Goal: Book appointment/travel/reservation

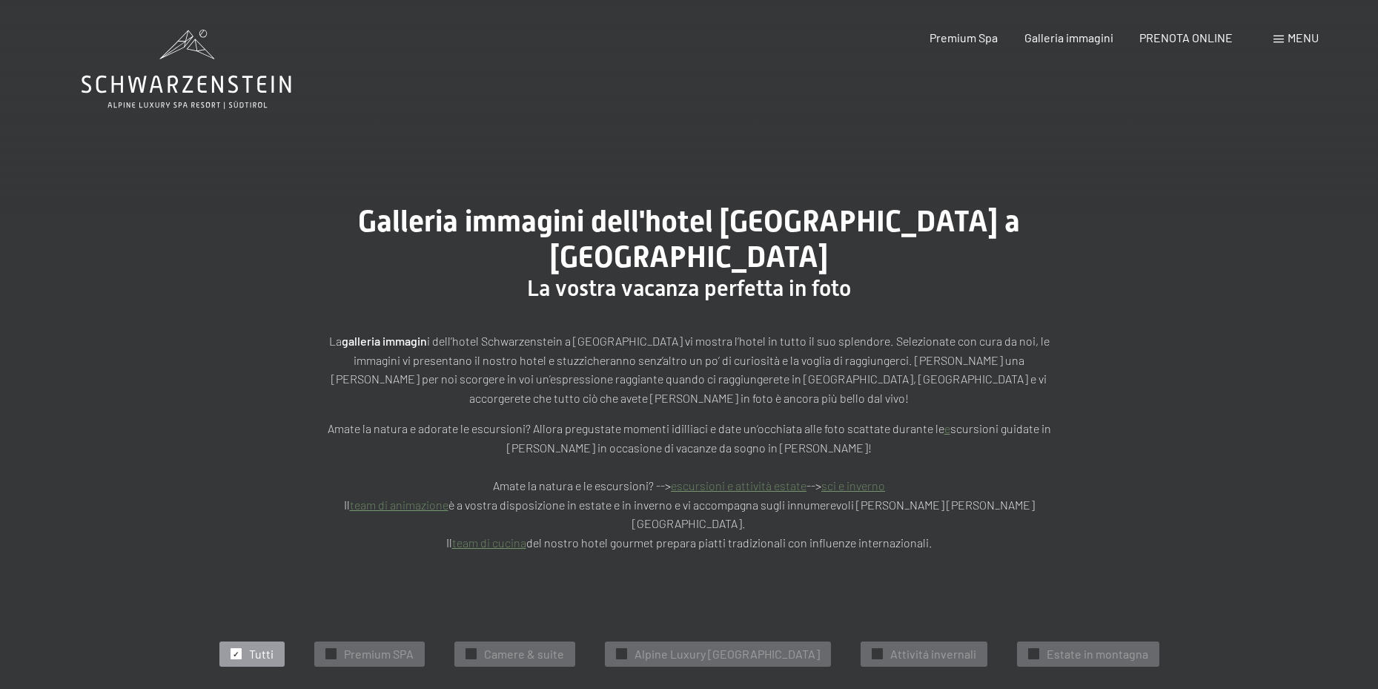
click at [1279, 39] on span at bounding box center [1279, 39] width 10 height 7
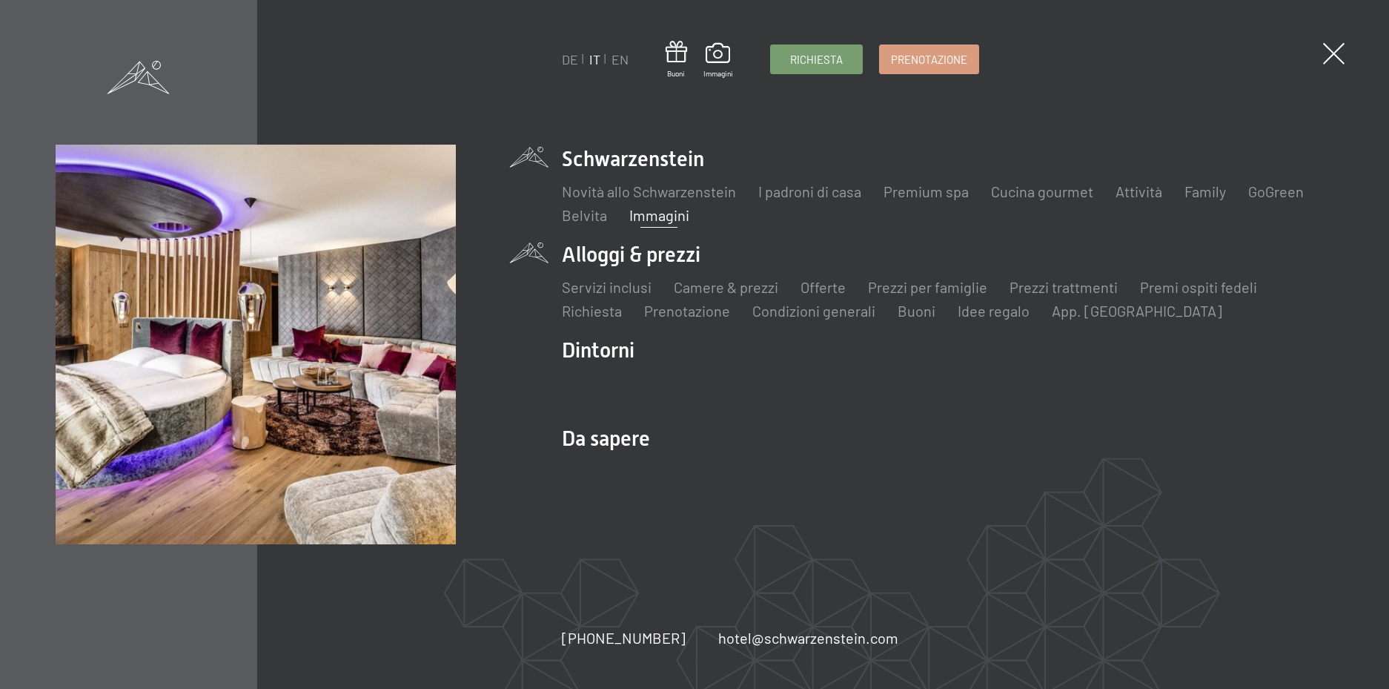
click at [641, 254] on li "Alloggi & prezzi Servizi inclusi Camere & prezzi Lista Offerte Lista Prezzi per…" at bounding box center [948, 280] width 772 height 81
click at [685, 287] on link "Camere & prezzi" at bounding box center [726, 287] width 105 height 18
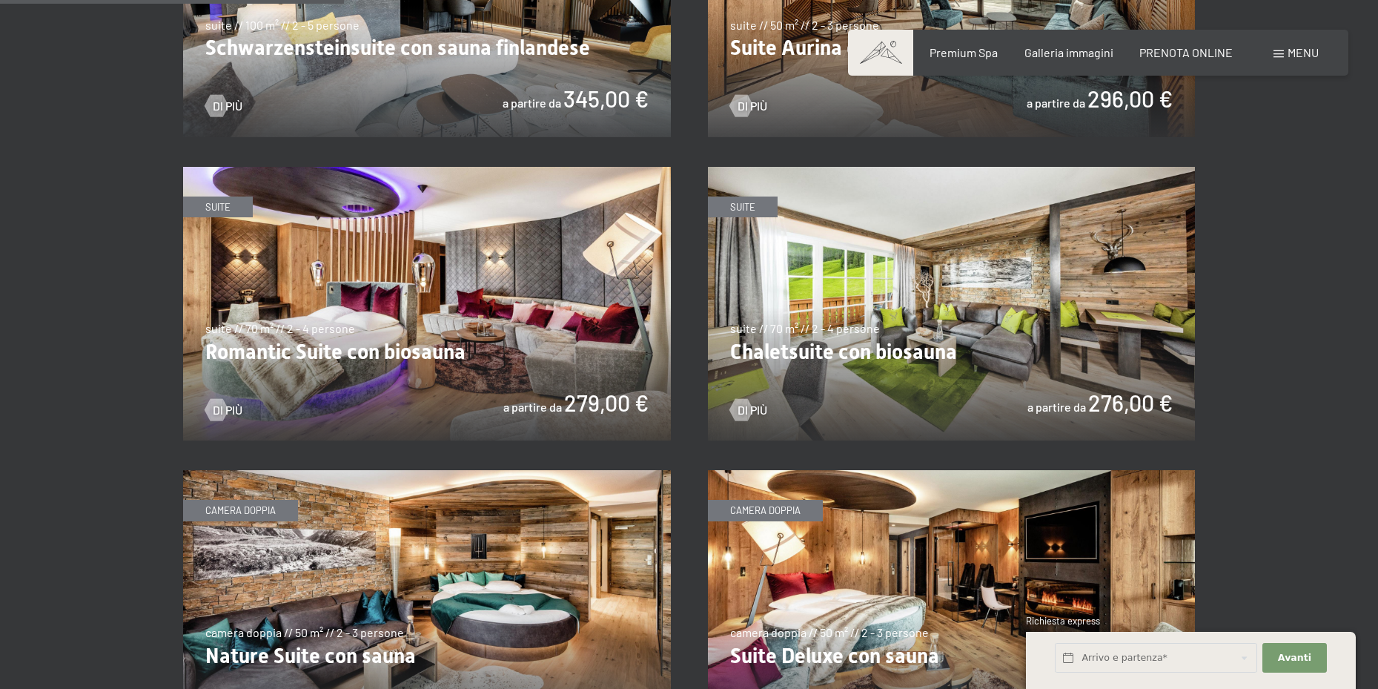
scroll to position [1186, 0]
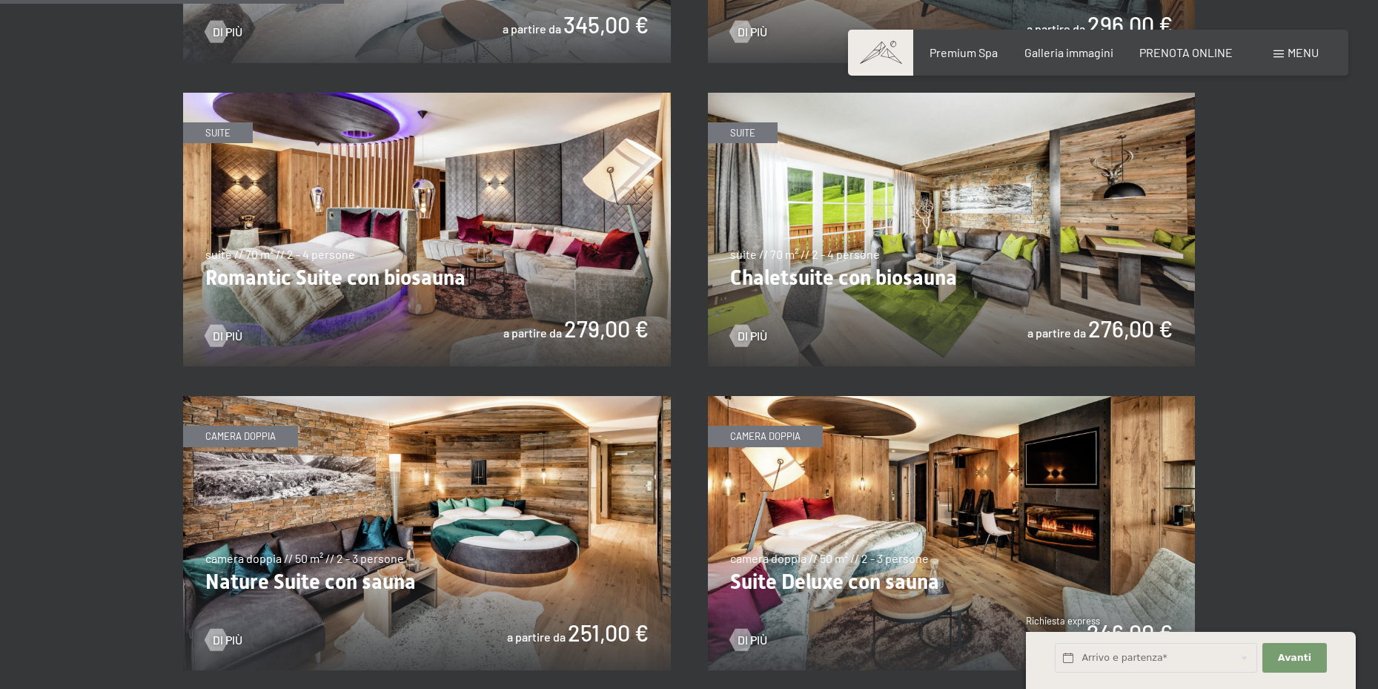
click at [781, 247] on img at bounding box center [952, 230] width 488 height 274
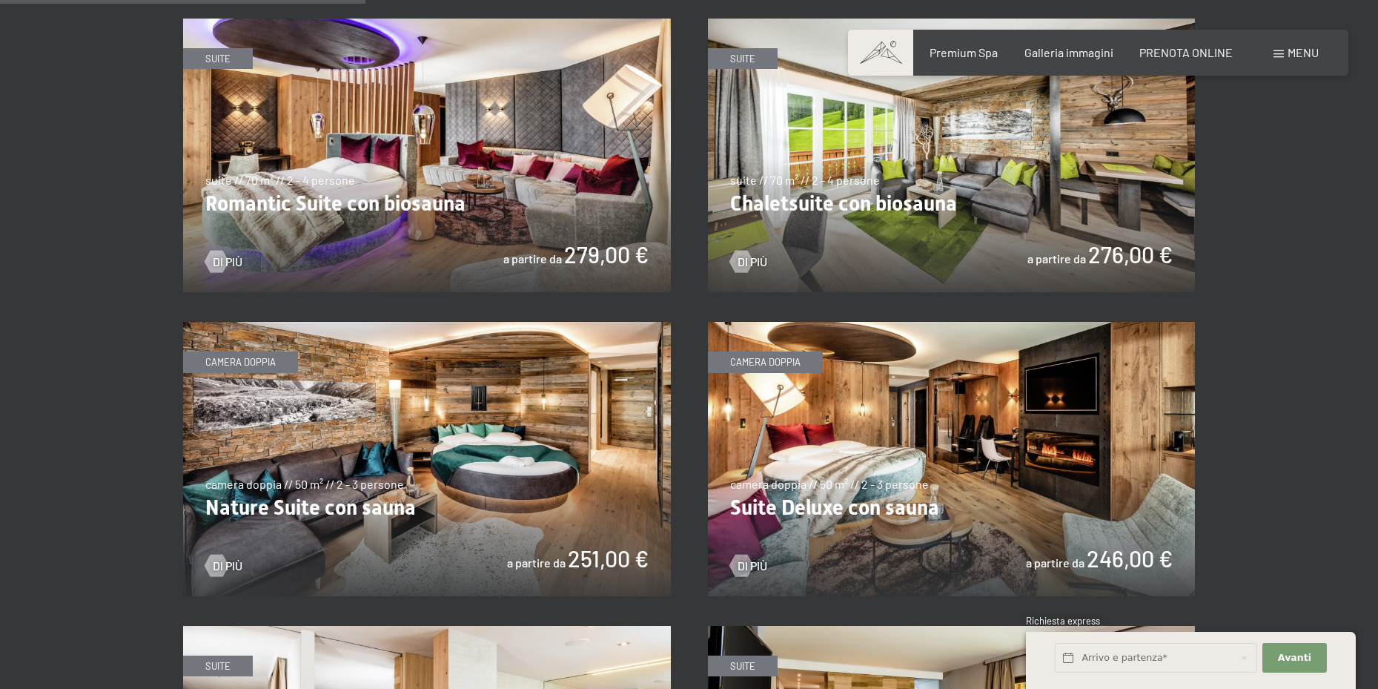
scroll to position [1334, 0]
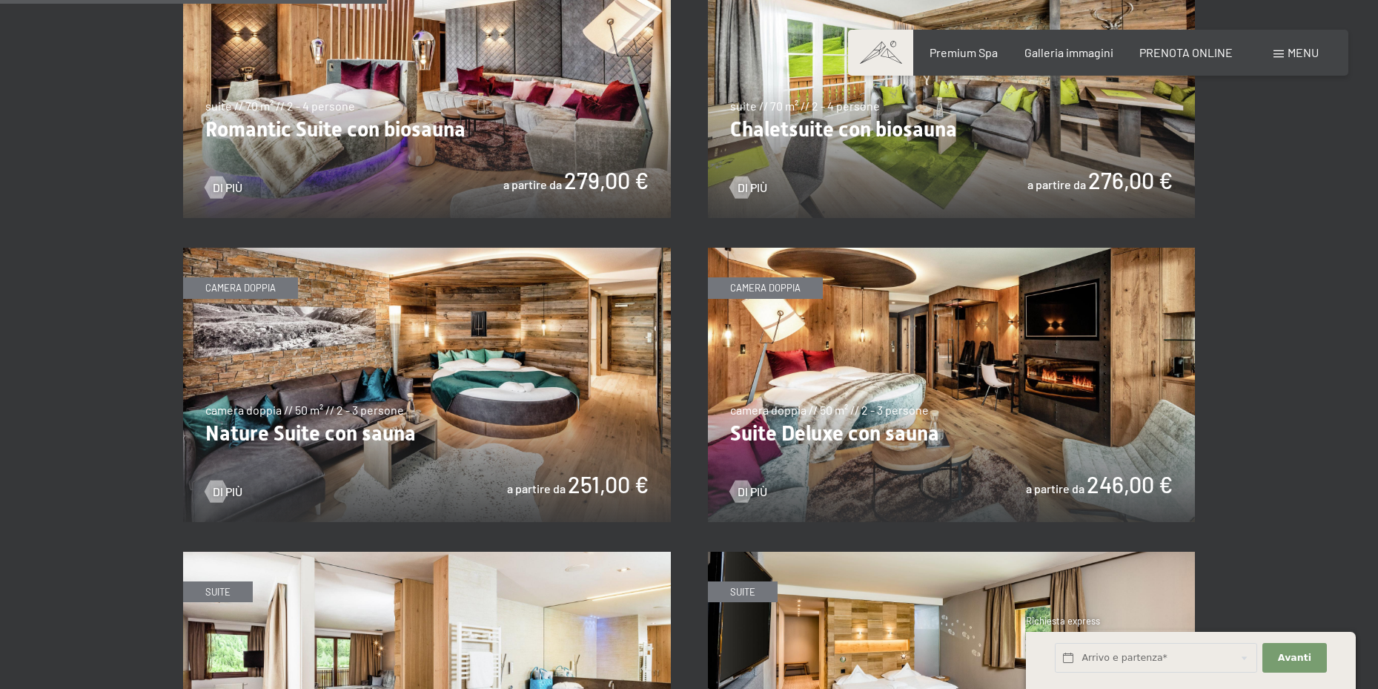
click at [417, 334] on img at bounding box center [427, 385] width 488 height 274
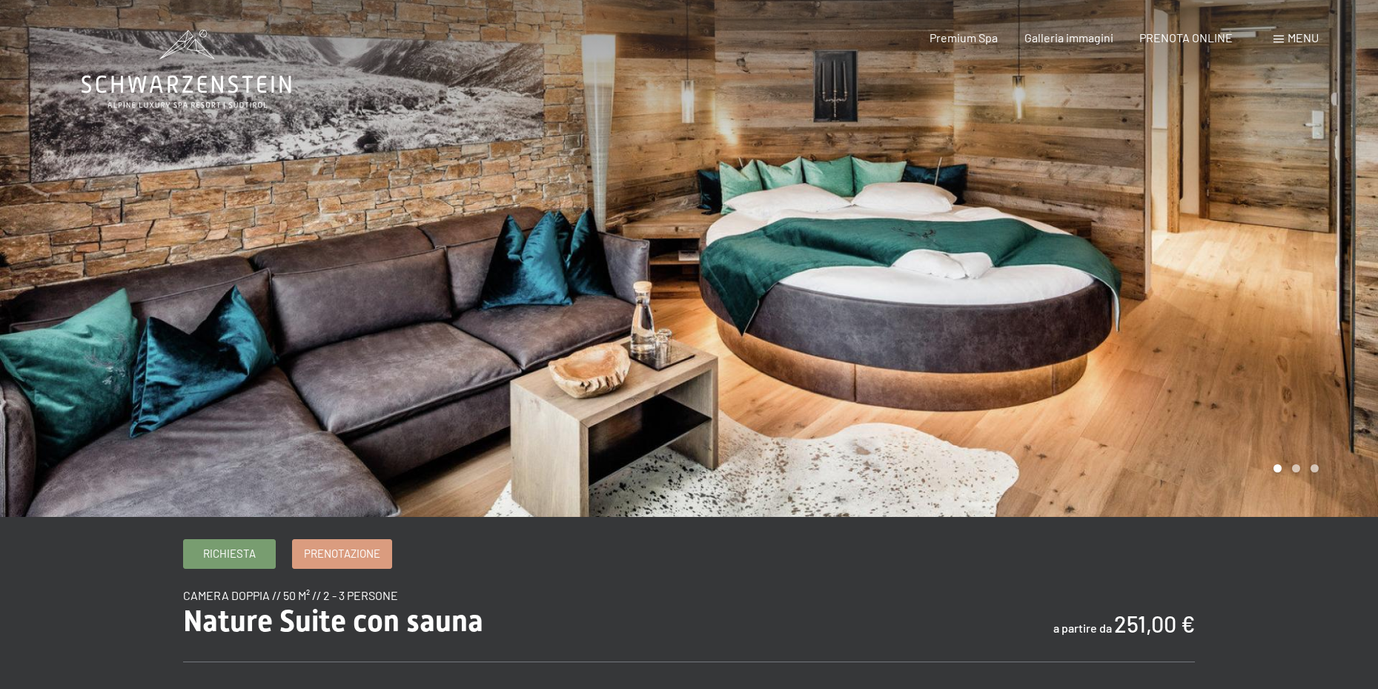
click at [1297, 302] on div at bounding box center [1033, 258] width 689 height 517
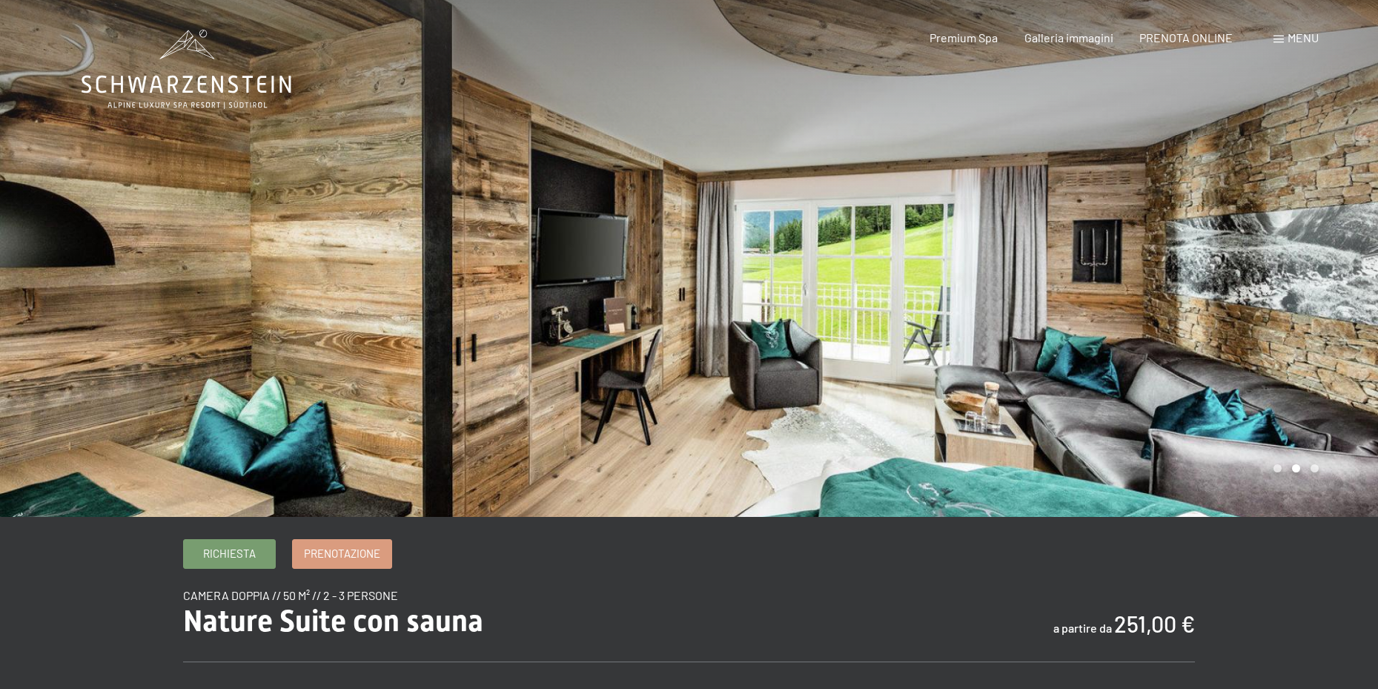
click at [1297, 302] on div at bounding box center [1033, 258] width 689 height 517
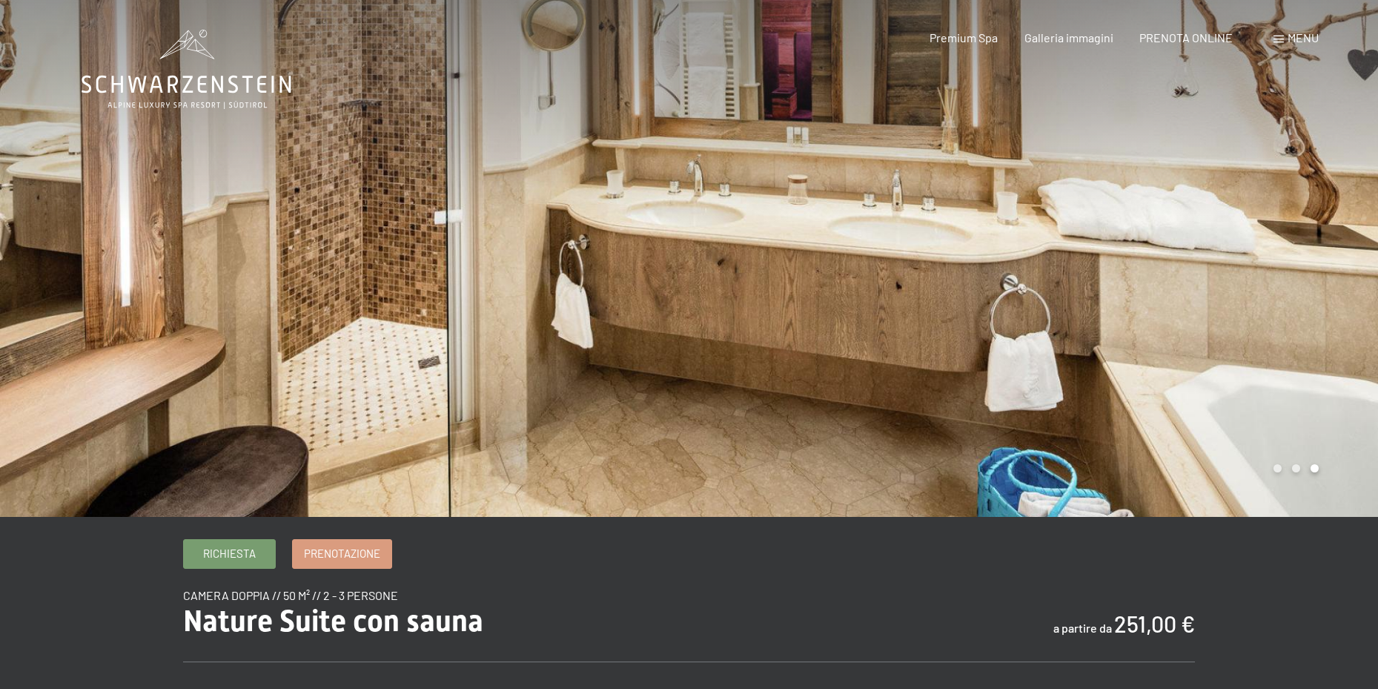
click at [1297, 302] on div at bounding box center [1033, 258] width 689 height 517
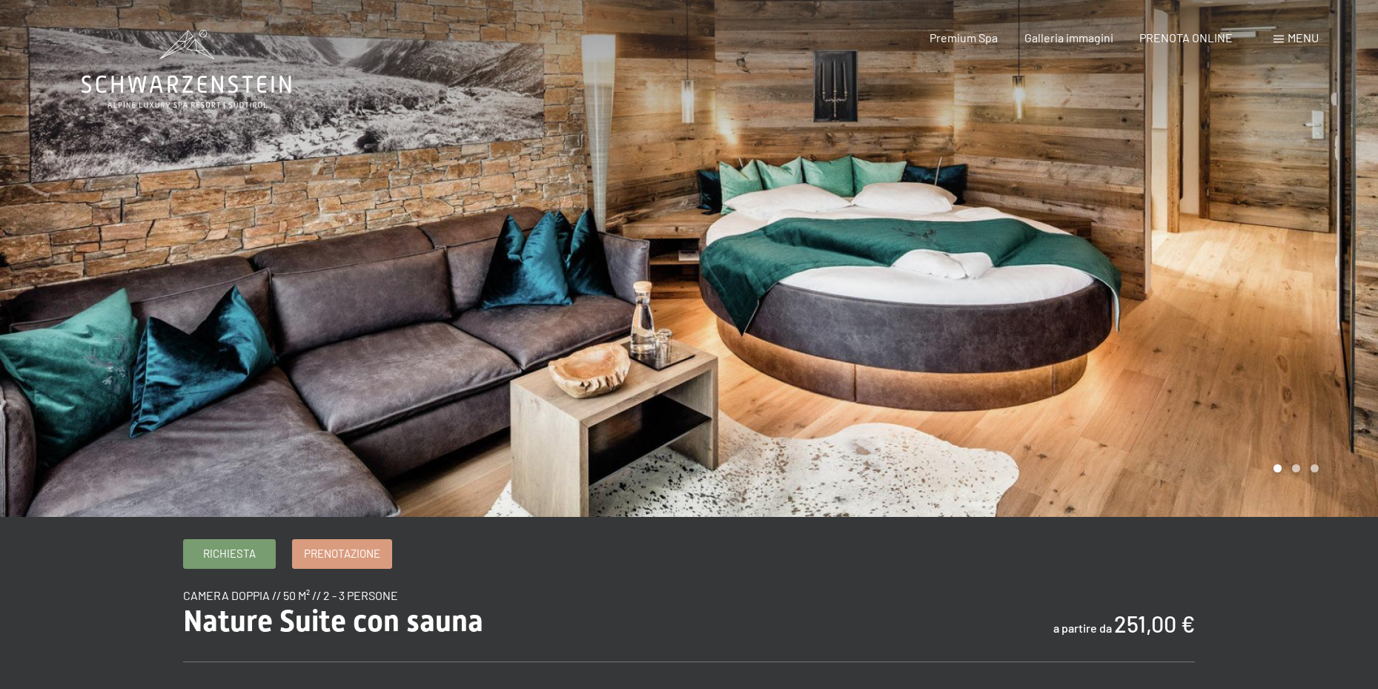
click at [1297, 303] on div at bounding box center [1033, 258] width 689 height 517
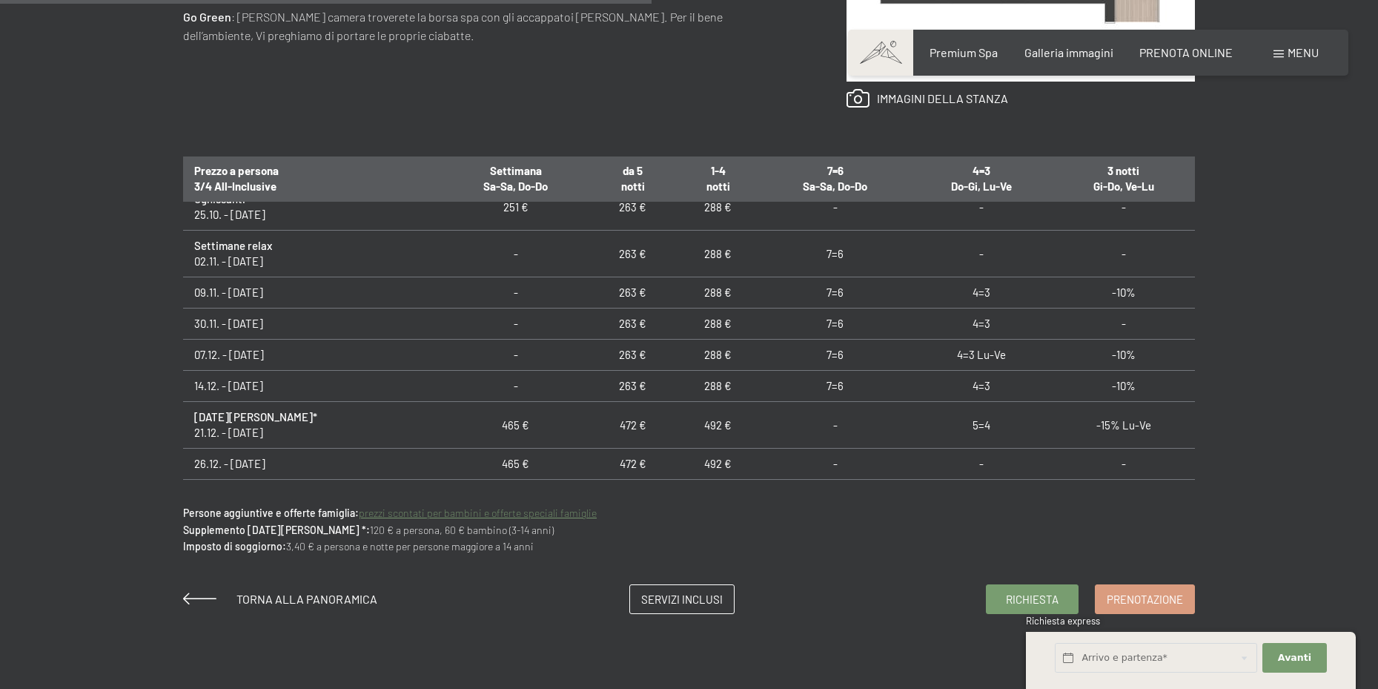
scroll to position [297, 0]
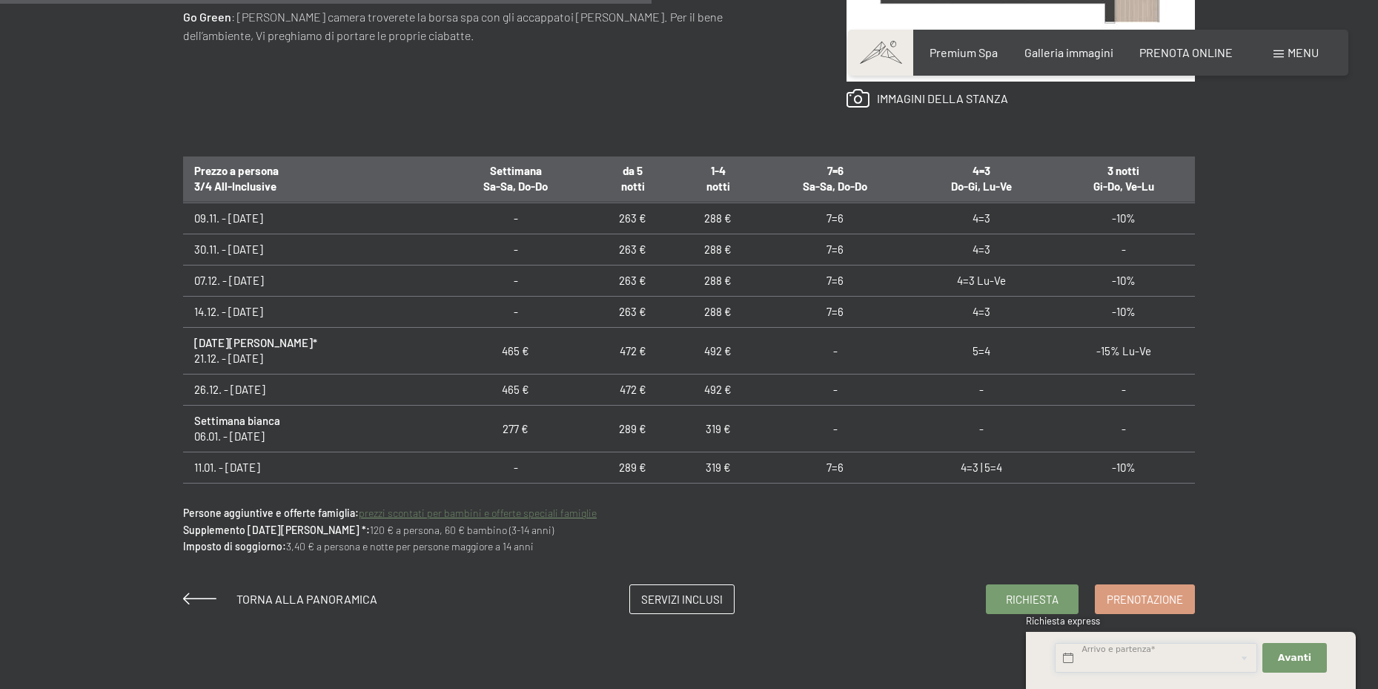
click at [1067, 653] on input "text" at bounding box center [1156, 658] width 202 height 30
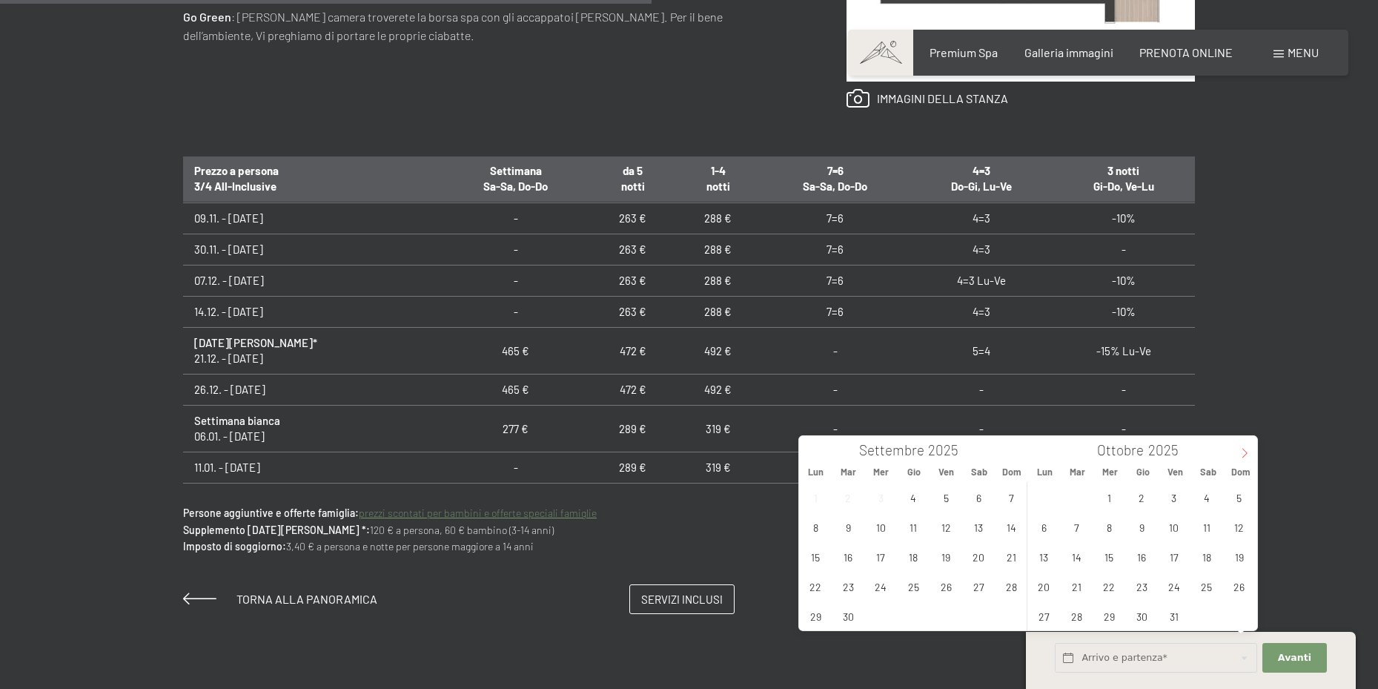
click at [1253, 460] on span at bounding box center [1244, 448] width 25 height 25
click at [1231, 586] on span "28" at bounding box center [1239, 586] width 29 height 29
type input "Dom. 28/12/2025"
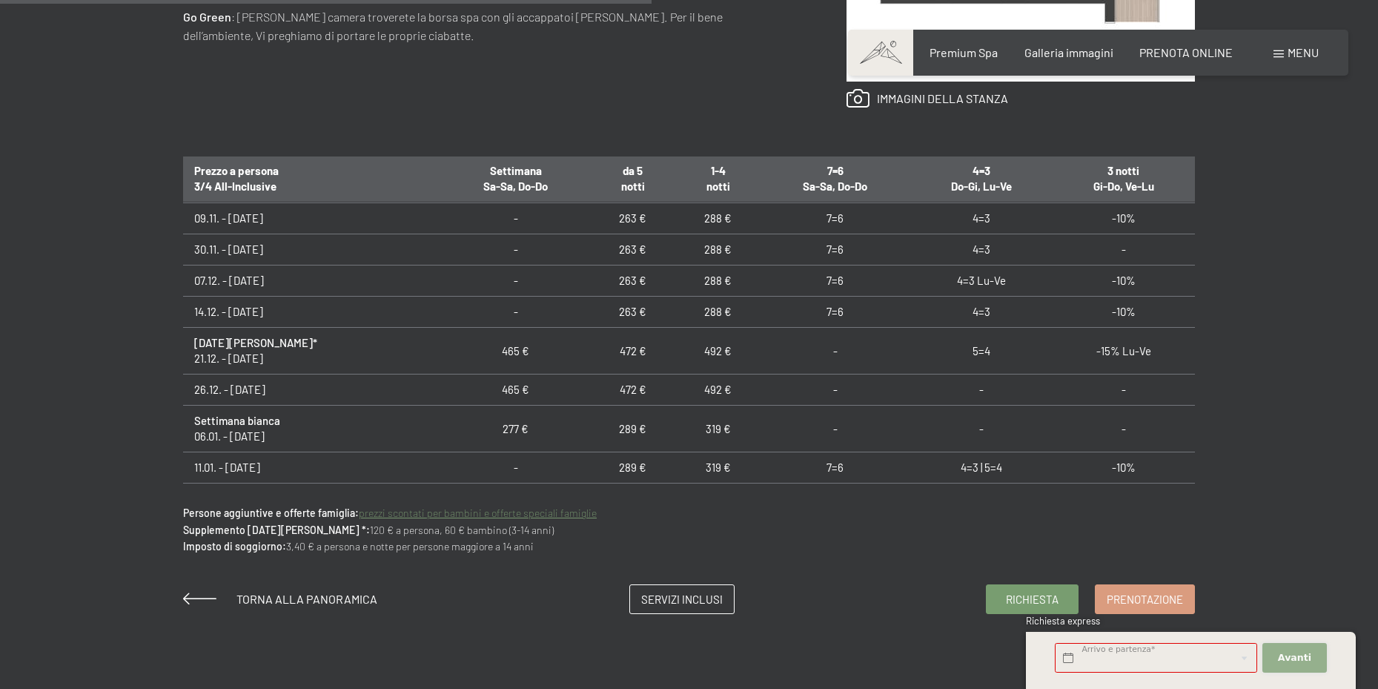
click at [1279, 648] on button "Avanti Nascondere i campi dell'indirizzo" at bounding box center [1294, 658] width 64 height 30
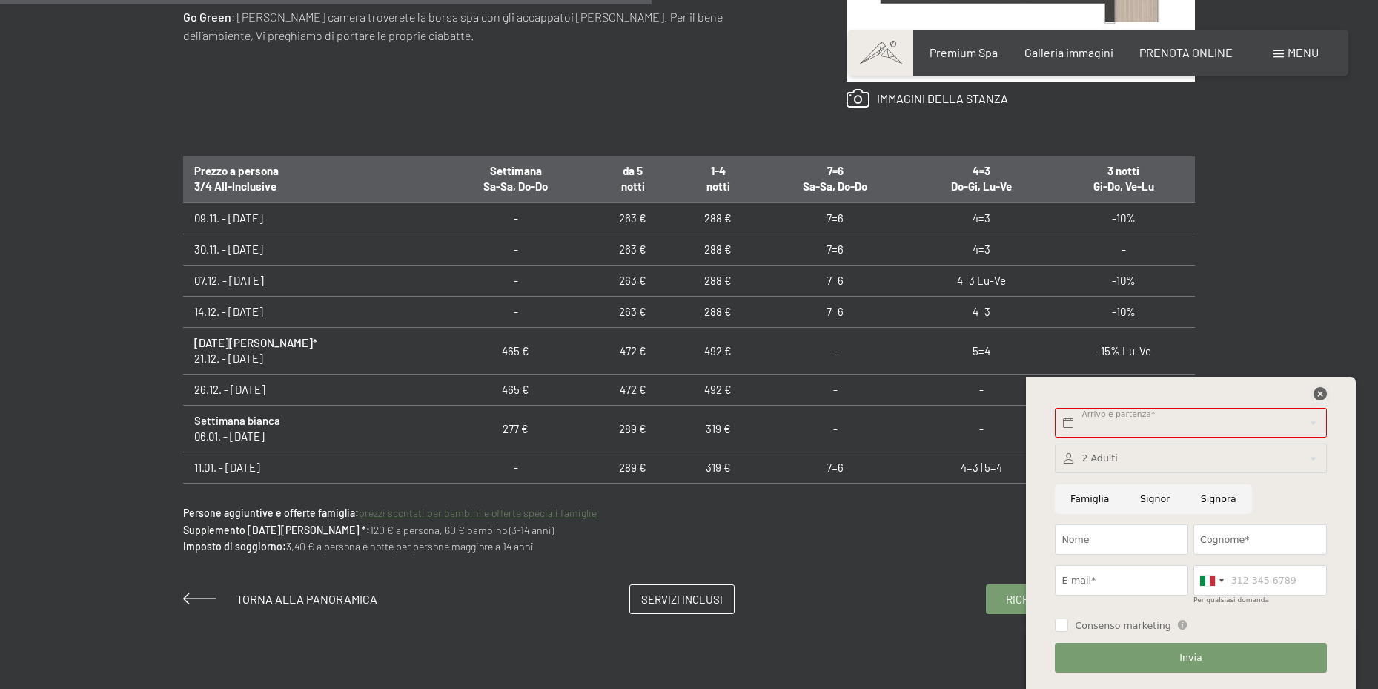
click at [1319, 396] on icon at bounding box center [1320, 393] width 13 height 13
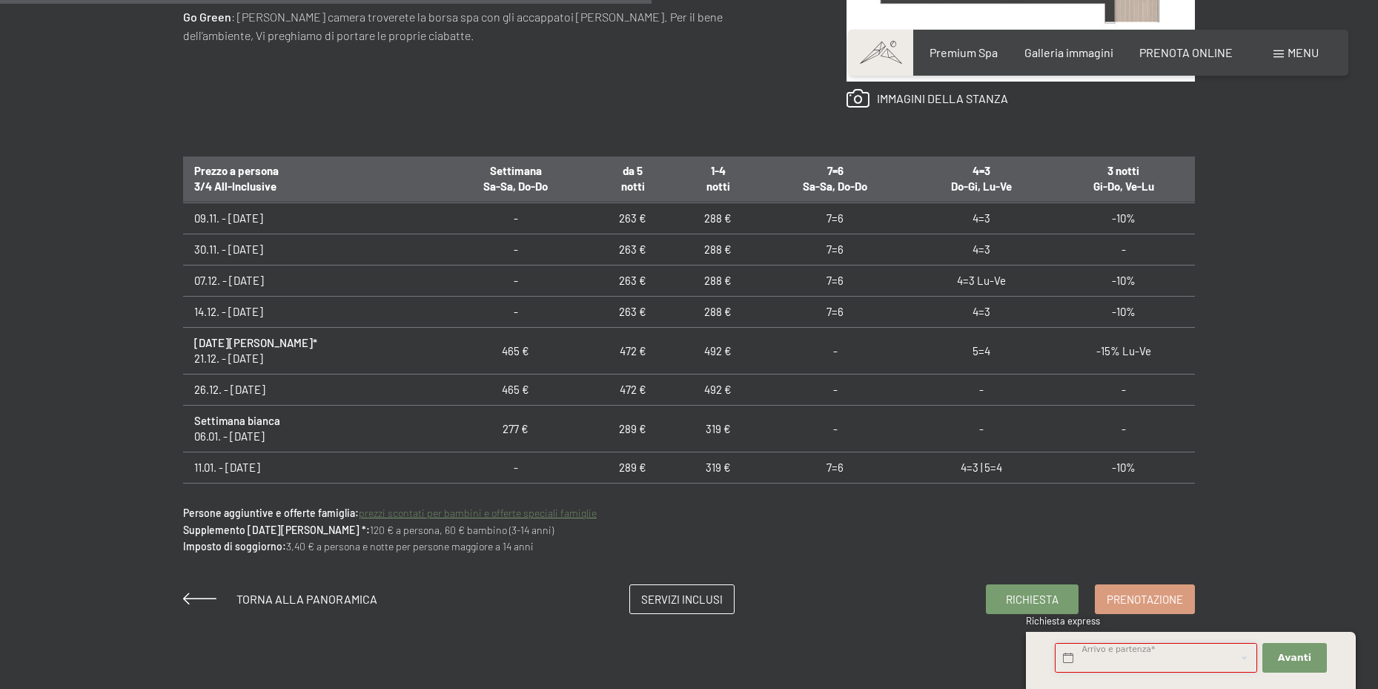
click at [1072, 656] on input "text" at bounding box center [1156, 658] width 202 height 30
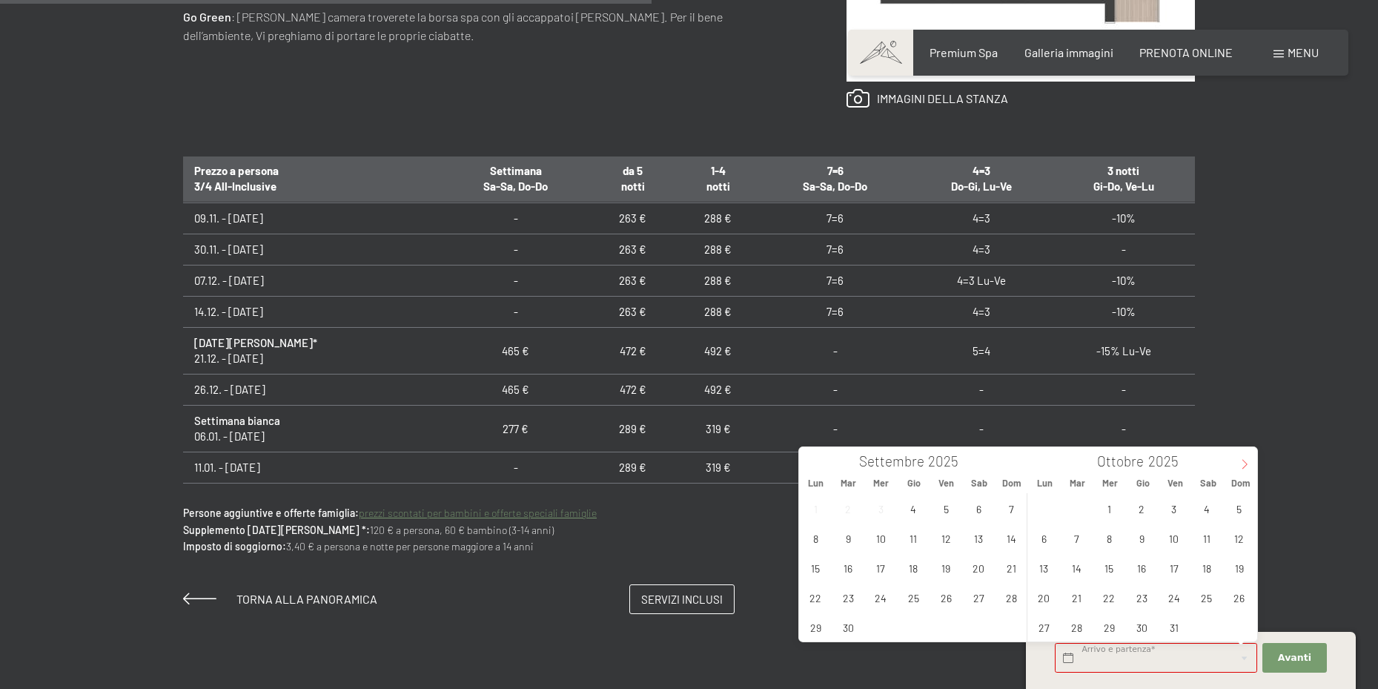
click at [1244, 464] on icon at bounding box center [1245, 464] width 10 height 10
click at [1237, 600] on span "28" at bounding box center [1239, 597] width 29 height 29
type input "Dom. 28/12/2025"
click at [1244, 661] on input "Dom. 28/12/2025" at bounding box center [1156, 658] width 202 height 30
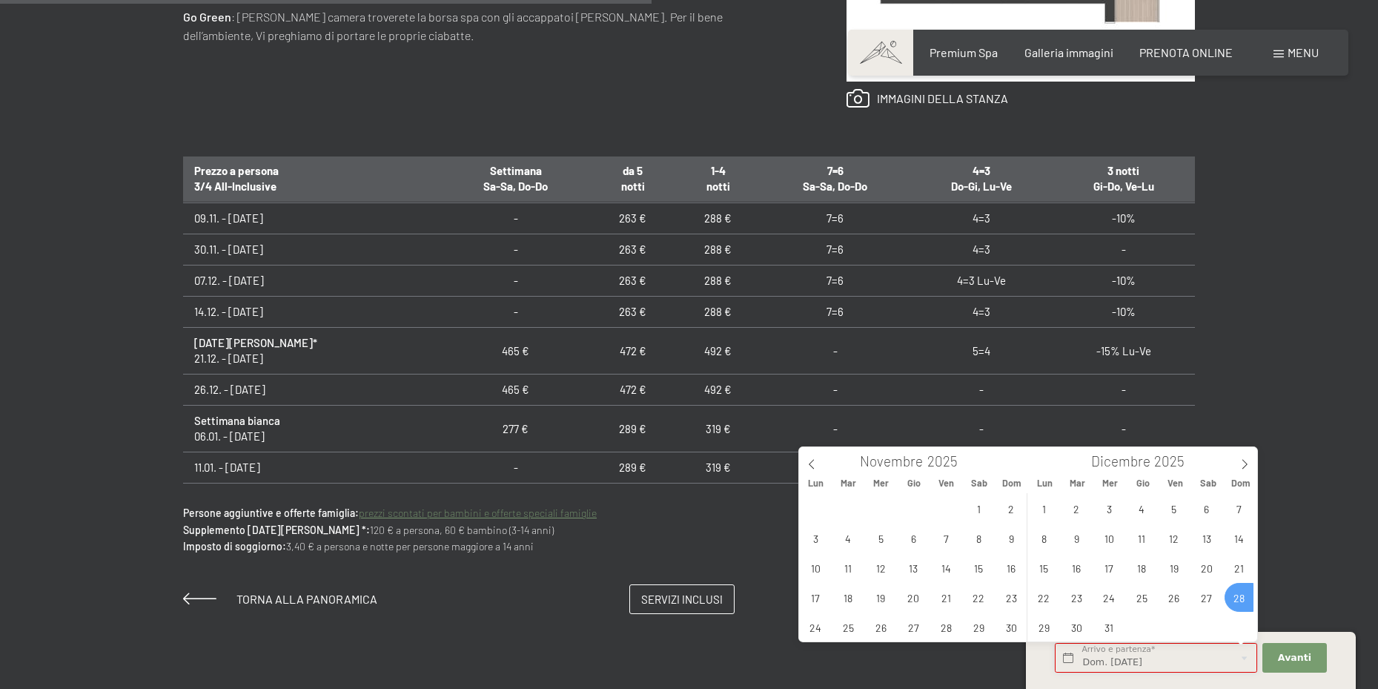
scroll to position [1038, 0]
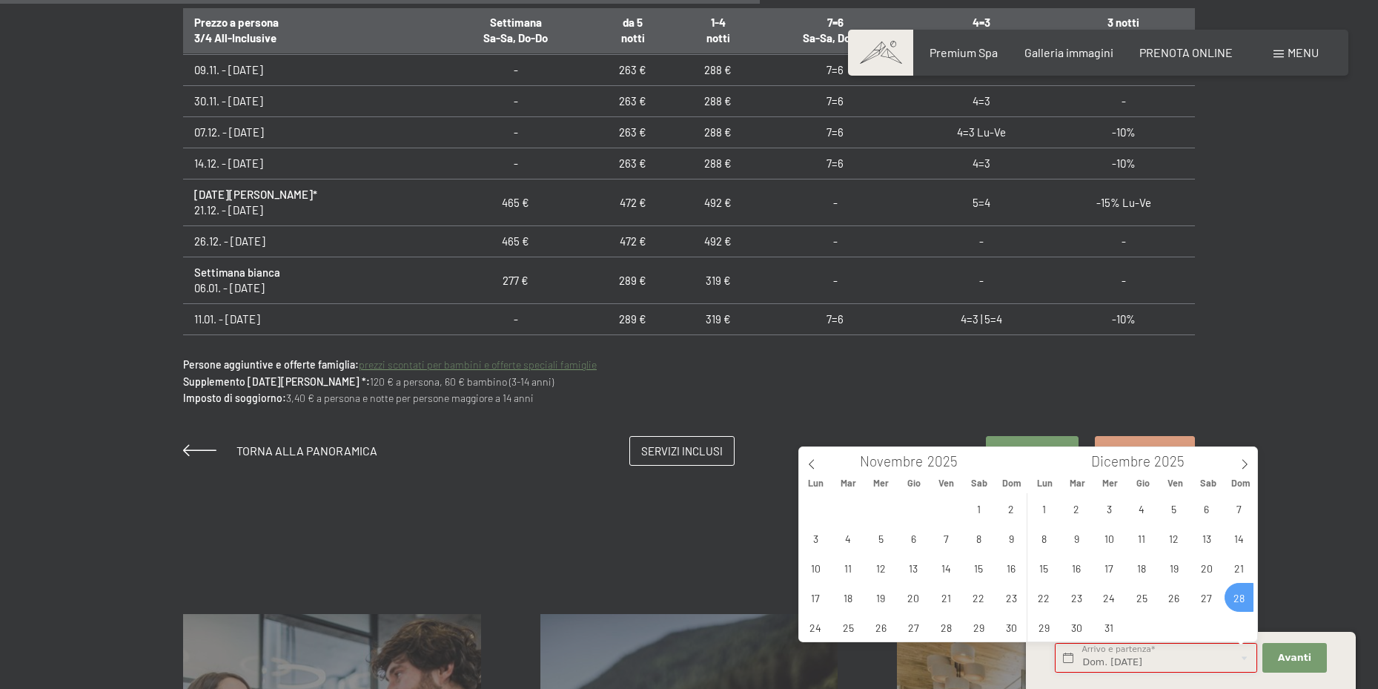
click at [1241, 654] on input "Dom. 28/12/2025" at bounding box center [1156, 658] width 202 height 30
click at [1246, 463] on icon at bounding box center [1244, 465] width 5 height 10
type input "2026"
click at [1138, 503] on span "1" at bounding box center [1142, 508] width 29 height 29
type input "Dom. 28/12/2025 - Gio. 01/01/2026"
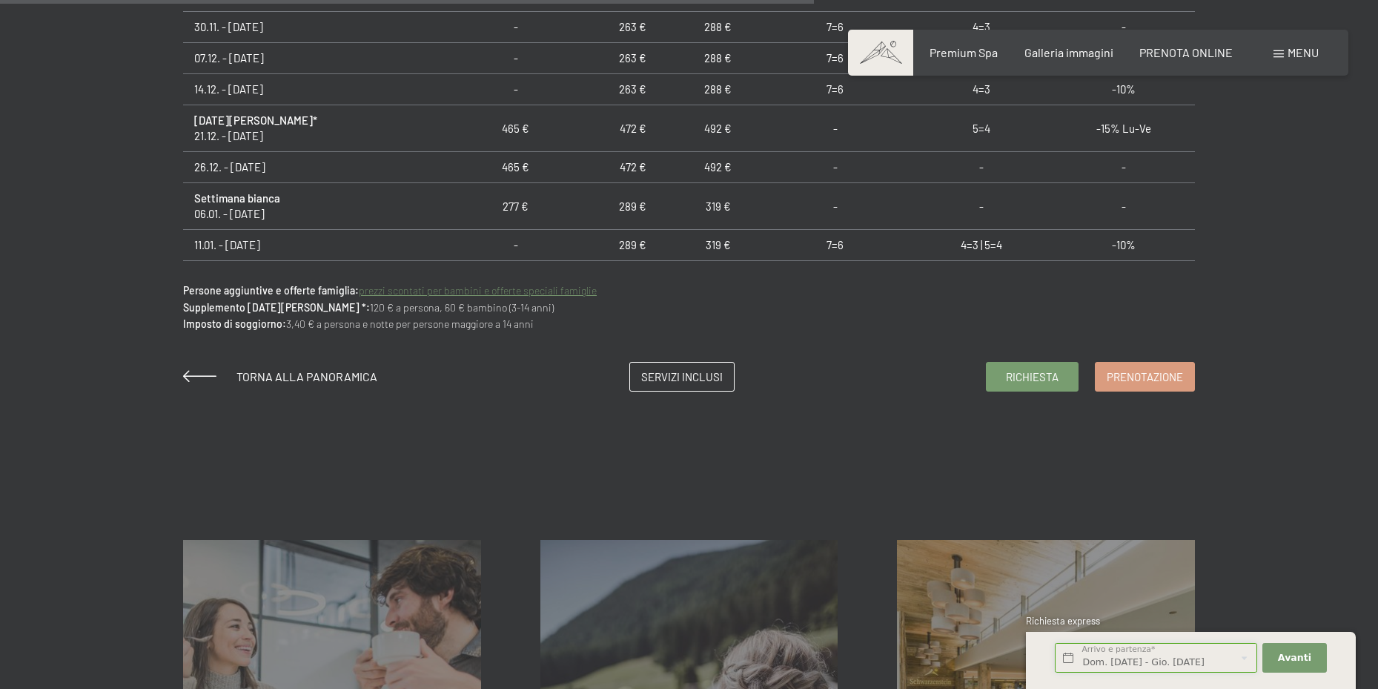
scroll to position [1186, 0]
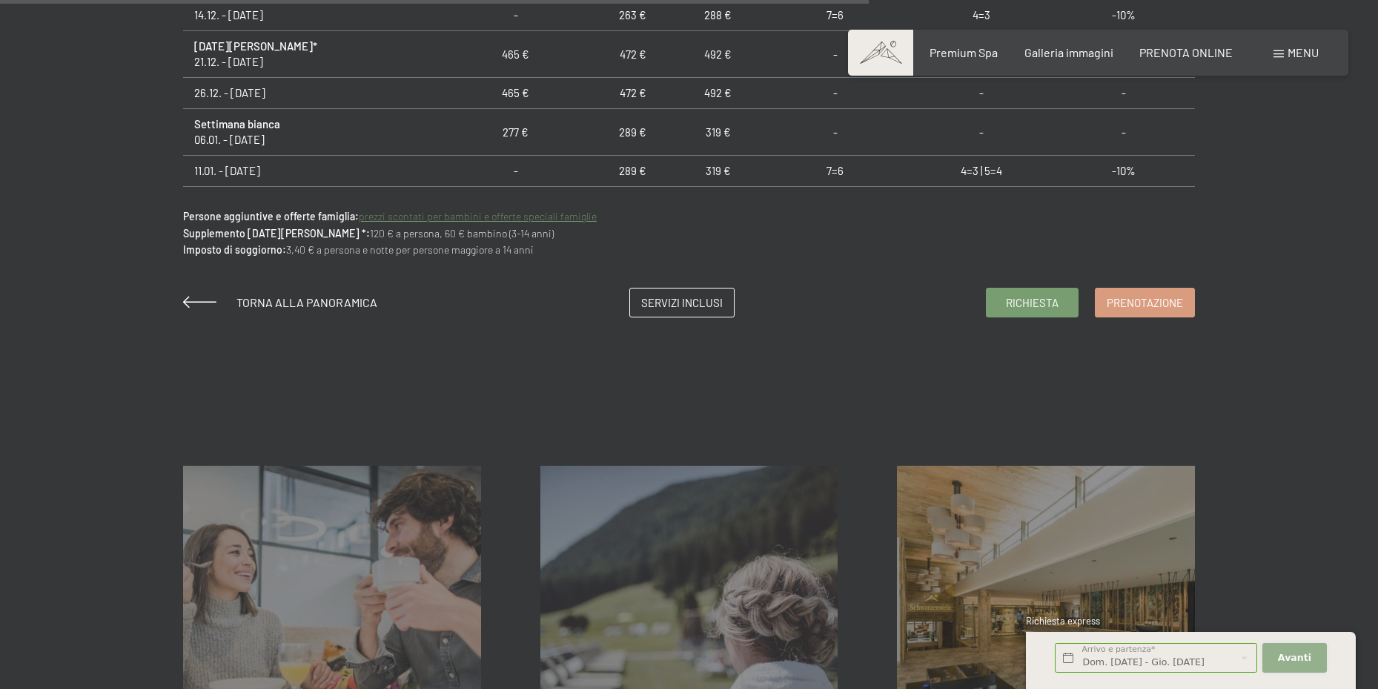
click at [1299, 664] on button "Avanti Nascondere i campi dell'indirizzo" at bounding box center [1294, 658] width 64 height 30
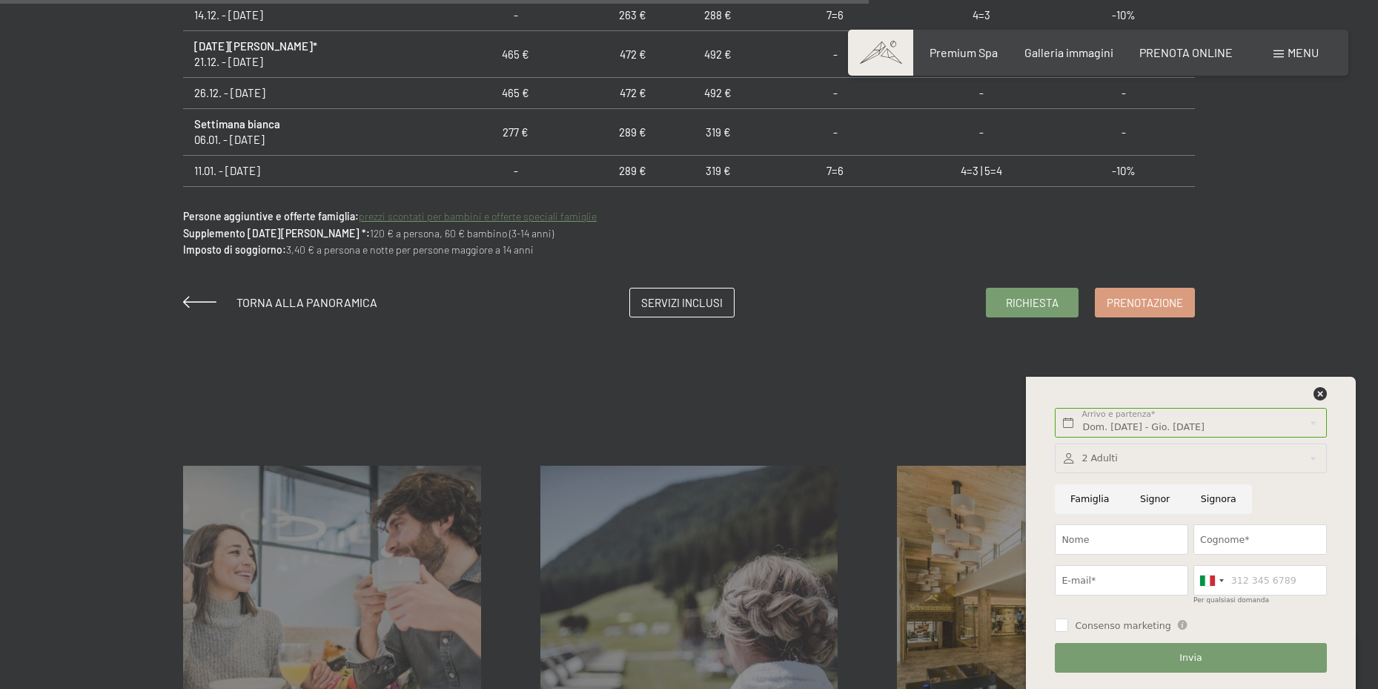
click at [1312, 460] on div at bounding box center [1190, 458] width 271 height 30
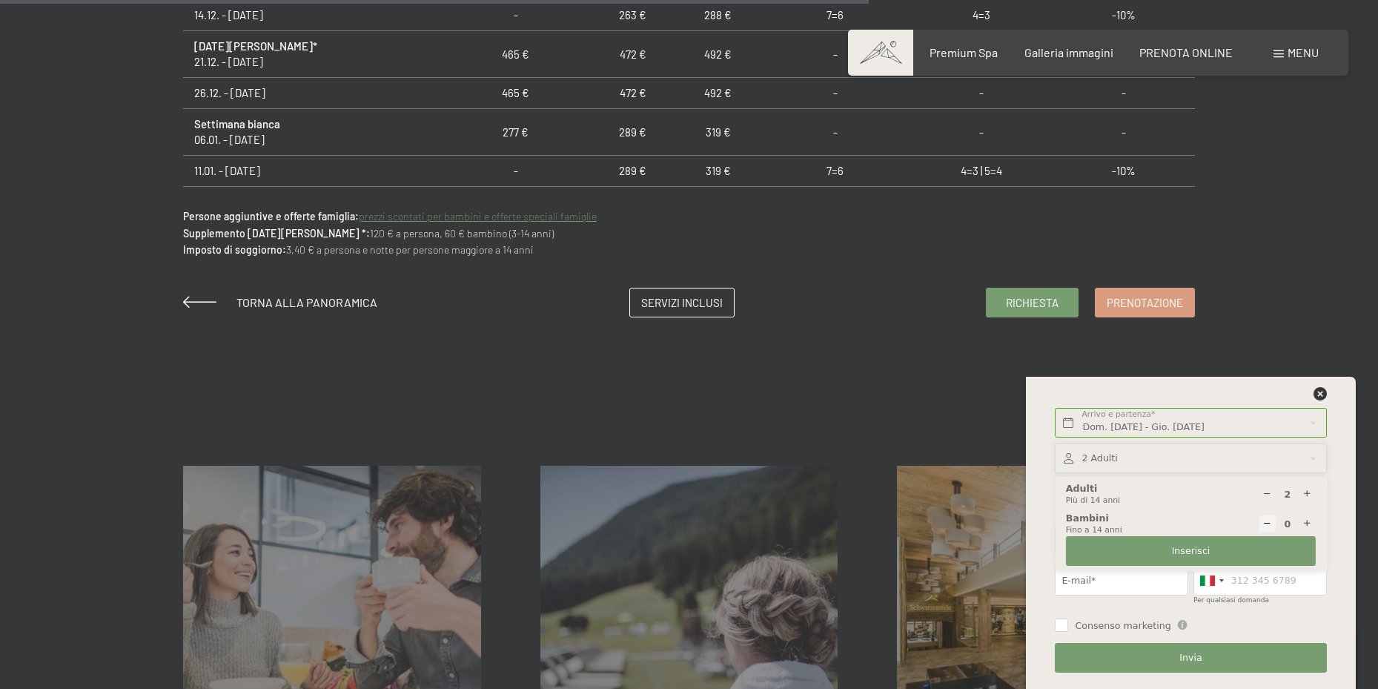
click at [1303, 486] on div at bounding box center [1308, 494] width 17 height 17
type input "4"
click at [1363, 400] on div "Servizi inclusi mostra altro Offerte mostra altro Richiesta & prenotazione most…" at bounding box center [689, 577] width 1378 height 372
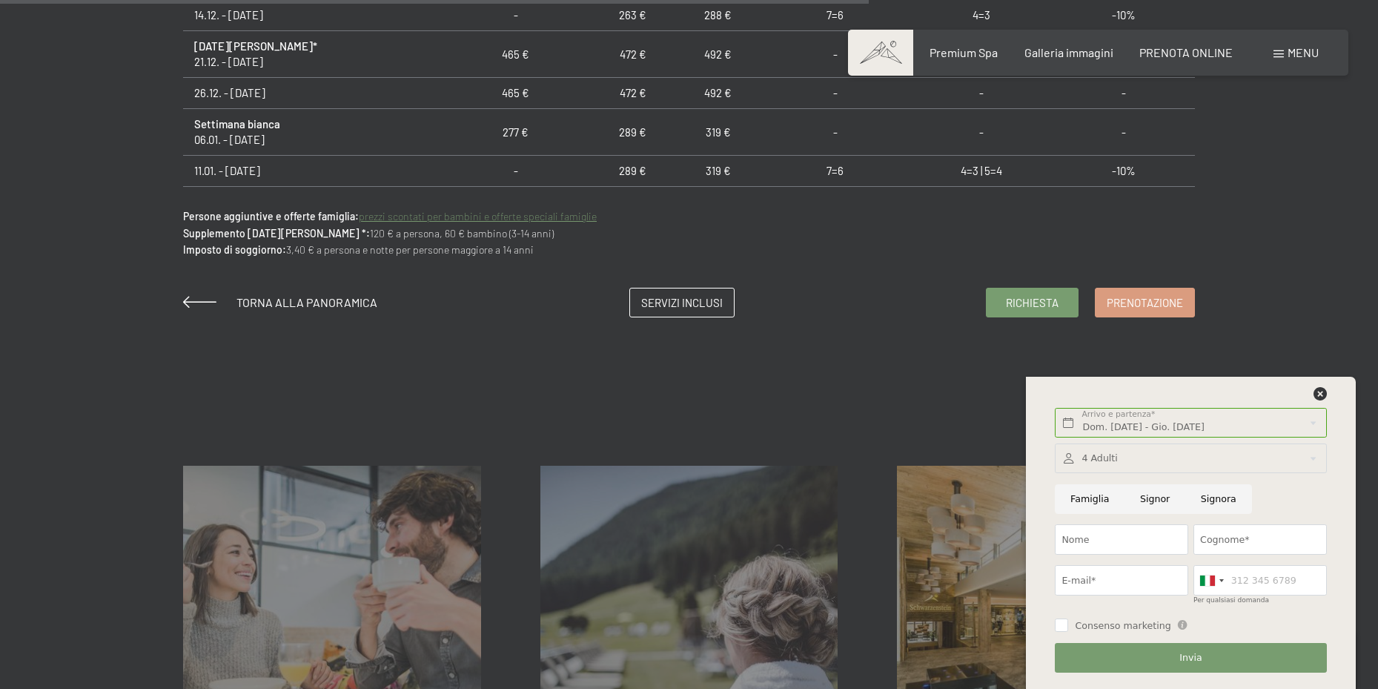
click at [1217, 500] on input "Signora" at bounding box center [1218, 499] width 67 height 30
radio input "true"
click at [1069, 537] on input "Nome" at bounding box center [1121, 539] width 133 height 30
type input "vanessa"
click at [1268, 535] on input "Cognome*" at bounding box center [1260, 539] width 133 height 30
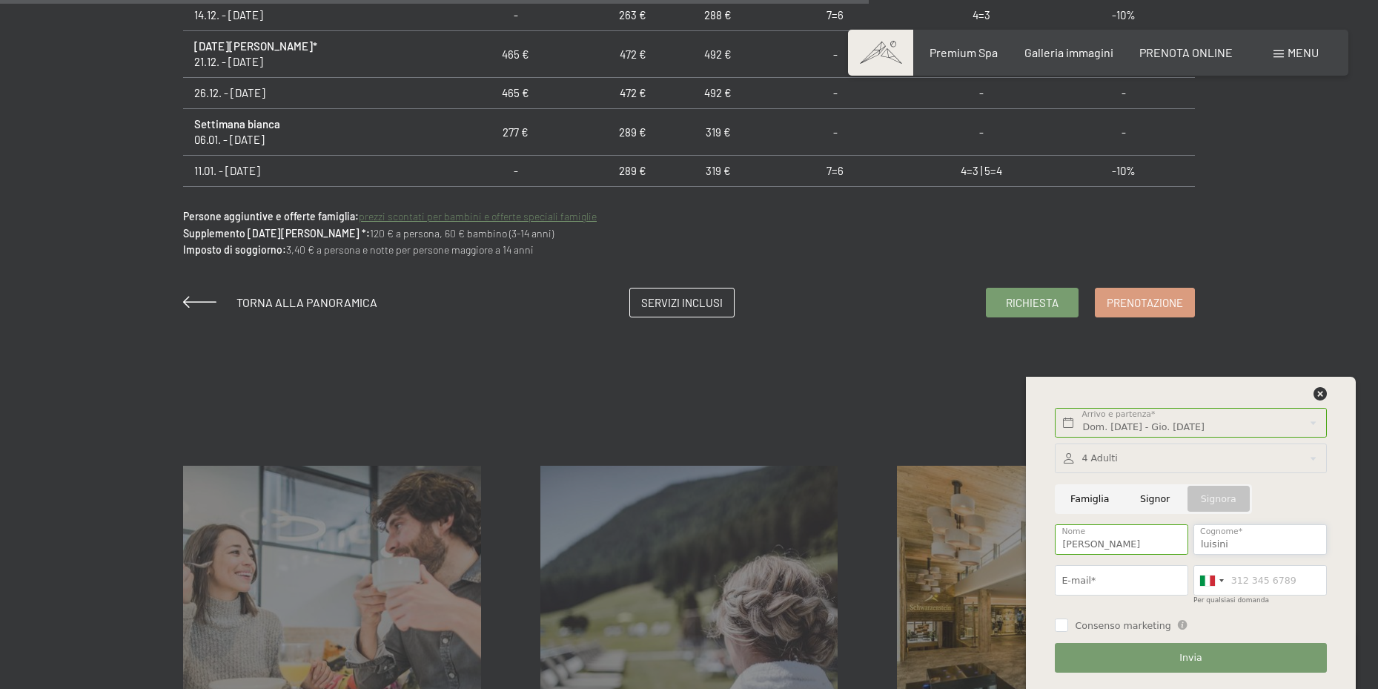
type input "luisini"
click at [1092, 580] on input "E-mail*" at bounding box center [1121, 580] width 133 height 30
drag, startPoint x: 1092, startPoint y: 580, endPoint x: 1108, endPoint y: 590, distance: 19.3
click at [1108, 590] on input "vanessa@" at bounding box center [1121, 580] width 133 height 30
type input "vanessa@italcarta.com"
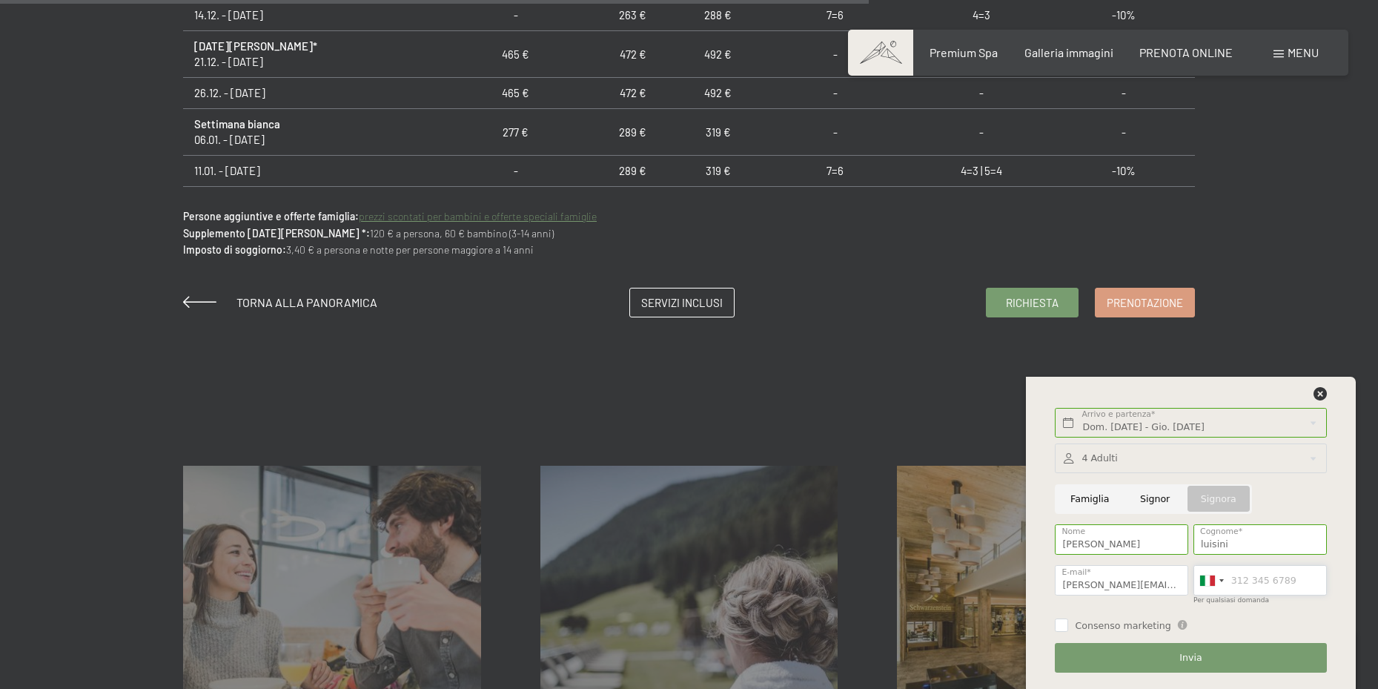
click at [1279, 576] on input "Per qualsiasi domanda" at bounding box center [1260, 580] width 133 height 30
type input "3357372089"
click at [1068, 624] on input "Consenso marketing" at bounding box center [1061, 624] width 13 height 13
checkbox input "true"
click at [1208, 658] on button "Invia" at bounding box center [1190, 658] width 271 height 30
